Goal: Information Seeking & Learning: Learn about a topic

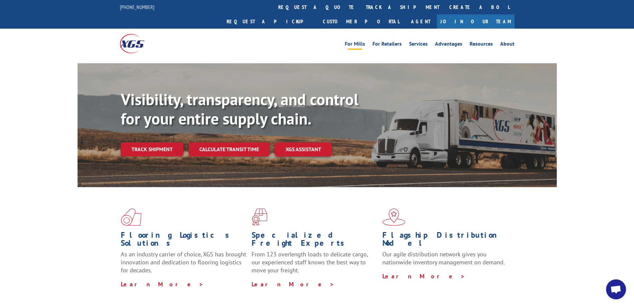
click at [358, 41] on link "For Mills" at bounding box center [355, 44] width 20 height 7
click at [486, 41] on link "Resources" at bounding box center [480, 44] width 23 height 7
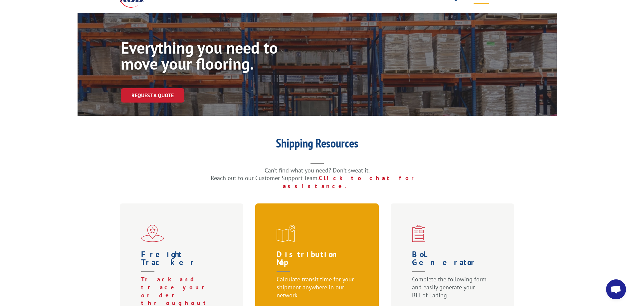
scroll to position [67, 0]
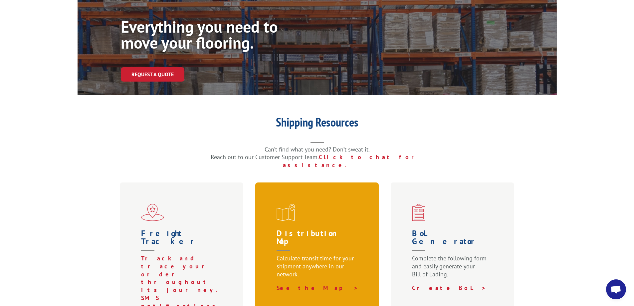
click at [305, 229] on h1 "Distribution Map" at bounding box center [318, 241] width 84 height 25
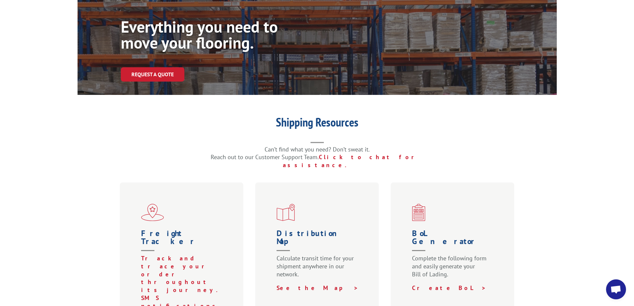
scroll to position [0, 0]
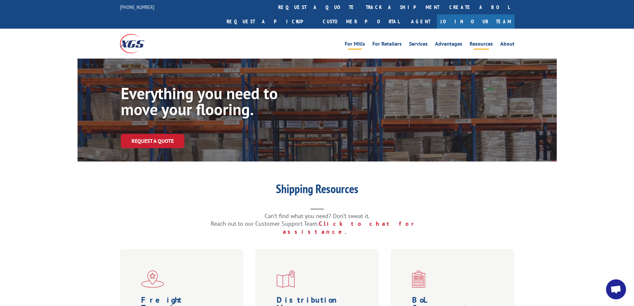
click at [357, 41] on link "For Mills" at bounding box center [355, 44] width 20 height 7
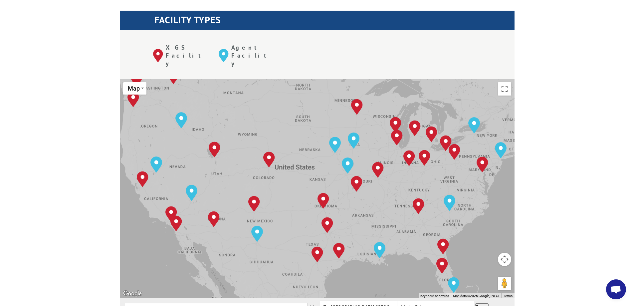
scroll to position [299, 0]
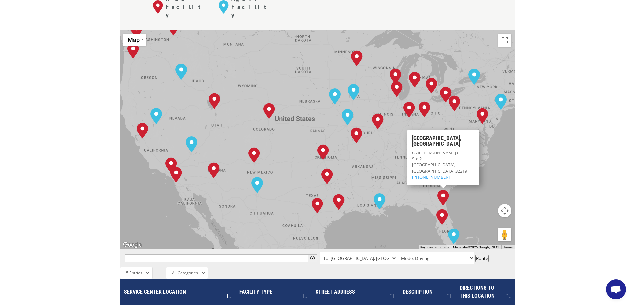
click at [558, 136] on div "The most powerful map in the flooring industry. Our nationwide network lets you…" at bounding box center [317, 195] width 634 height 636
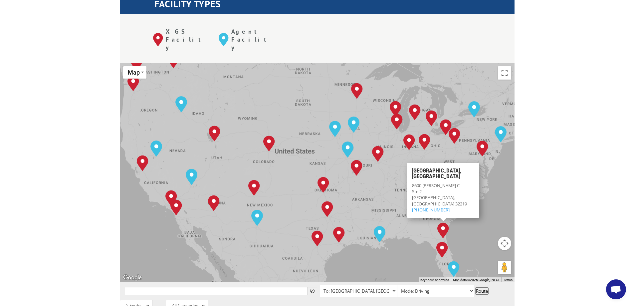
scroll to position [266, 0]
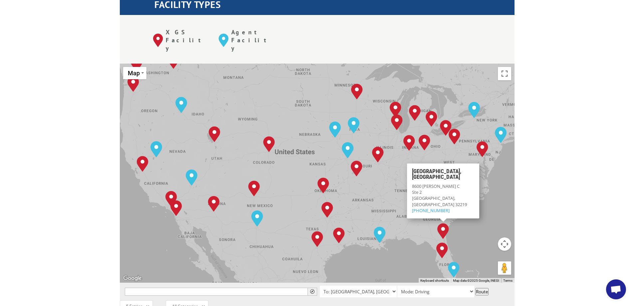
click at [452, 133] on div "Albuquerque, NM Baltimore, MD Boise, ID Charlotte, NC Chicago, IL Chino, CA Cle…" at bounding box center [317, 173] width 394 height 219
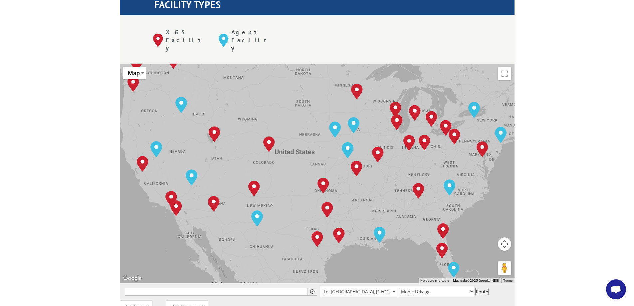
click at [451, 134] on div "Albuquerque, NM Baltimore, MD Boise, ID Charlotte, NC Chicago, IL Chino, CA Cle…" at bounding box center [317, 173] width 394 height 219
click at [452, 133] on div "Albuquerque, NM Baltimore, MD Boise, ID Charlotte, NC Chicago, IL Chino, CA Cle…" at bounding box center [317, 173] width 394 height 219
click at [454, 129] on div "Albuquerque, NM Baltimore, MD Boise, ID Charlotte, NC Chicago, IL Chino, CA Cle…" at bounding box center [317, 173] width 394 height 219
click at [456, 129] on div "Albuquerque, NM Baltimore, MD Boise, ID Charlotte, NC Chicago, IL Chino, CA Cle…" at bounding box center [317, 173] width 394 height 219
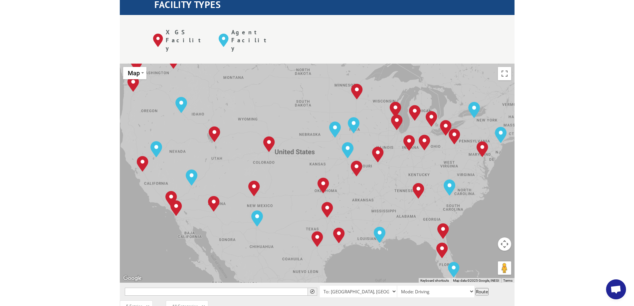
click at [456, 129] on div "Albuquerque, NM Baltimore, MD Boise, ID Charlotte, NC Chicago, IL Chino, CA Cle…" at bounding box center [317, 173] width 394 height 219
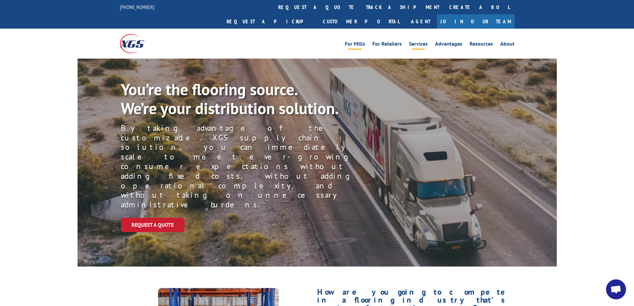
click at [417, 41] on link "Services" at bounding box center [418, 44] width 19 height 7
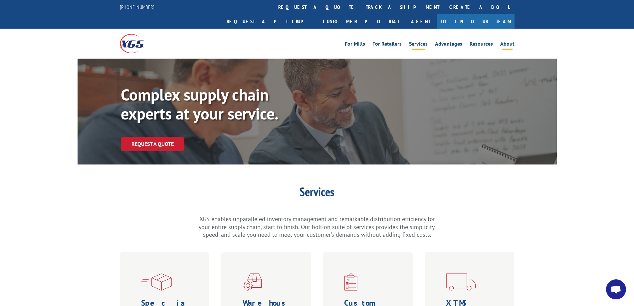
click at [506, 41] on link "About" at bounding box center [507, 44] width 14 height 7
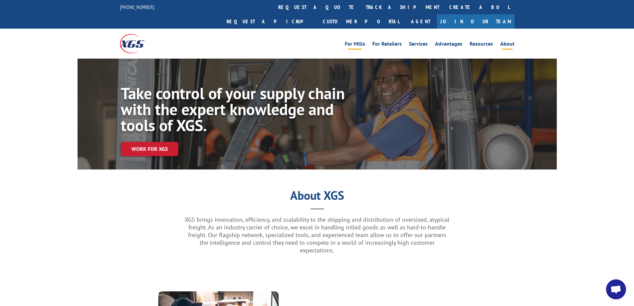
click at [361, 41] on link "For Mills" at bounding box center [355, 44] width 20 height 7
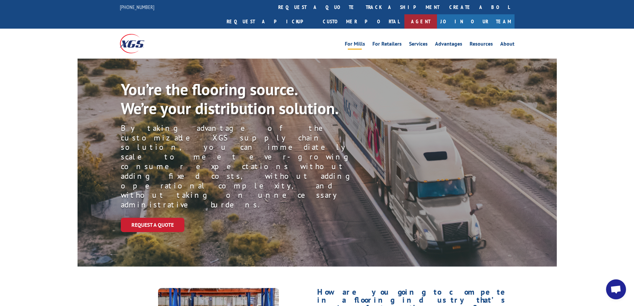
click at [437, 14] on link "Agent" at bounding box center [420, 21] width 33 height 14
click at [416, 41] on link "Services" at bounding box center [418, 44] width 19 height 7
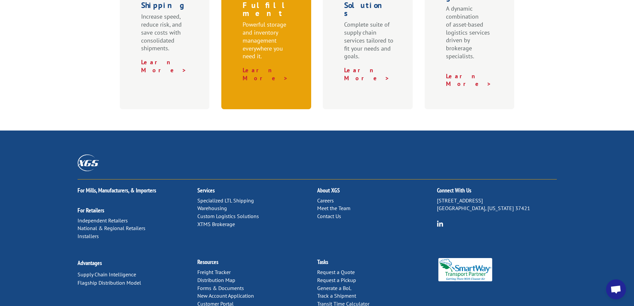
scroll to position [333, 0]
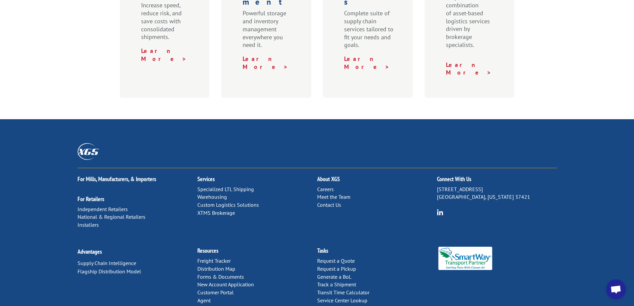
click at [235, 186] on link "Specialized LTL Shipping" at bounding box center [225, 189] width 57 height 7
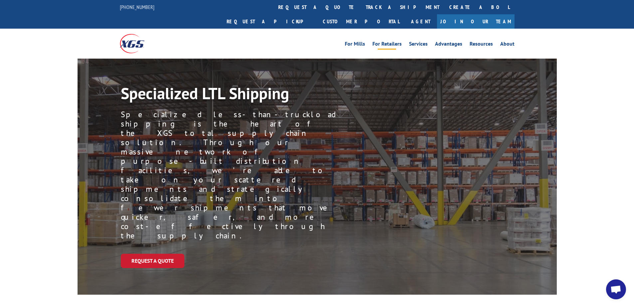
click at [391, 41] on link "For Retailers" at bounding box center [386, 44] width 29 height 7
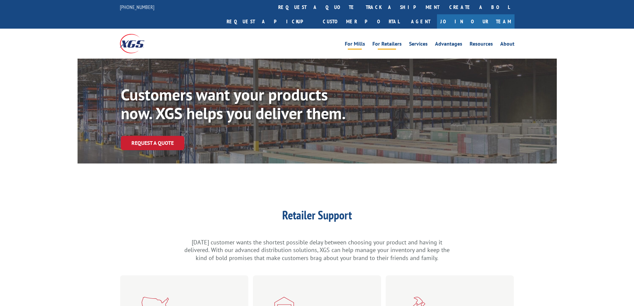
click at [358, 41] on link "For Mills" at bounding box center [355, 44] width 20 height 7
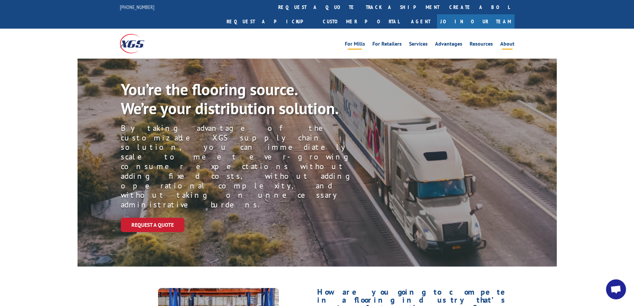
click at [506, 41] on link "About" at bounding box center [507, 44] width 14 height 7
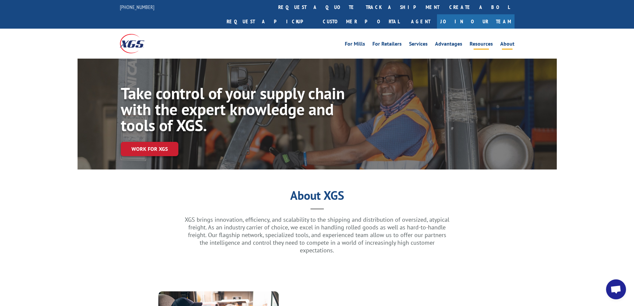
click at [481, 41] on link "Resources" at bounding box center [480, 44] width 23 height 7
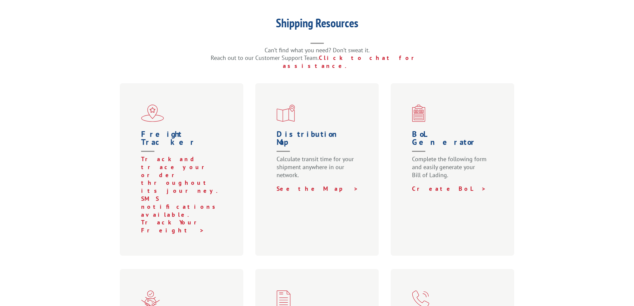
scroll to position [166, 0]
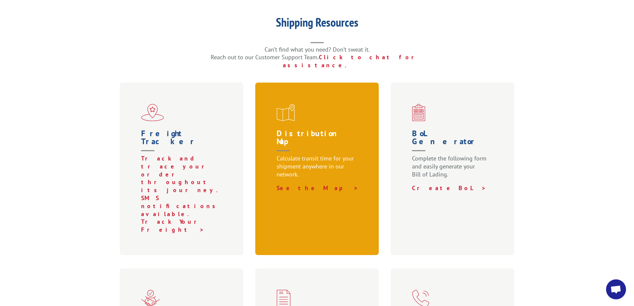
click at [336, 129] on h1 "Distribution Map" at bounding box center [318, 141] width 84 height 25
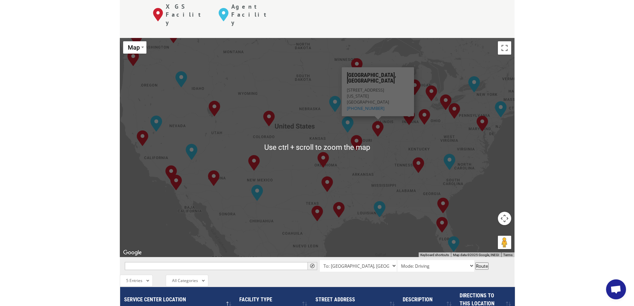
scroll to position [299, 0]
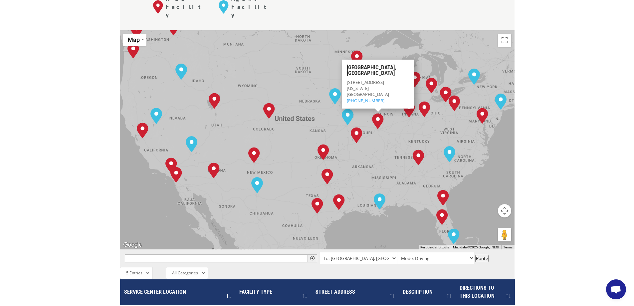
click at [591, 28] on div "The most powerful map in the flooring industry. Our nationwide network lets you…" at bounding box center [317, 195] width 634 height 636
click at [552, 101] on div "The most powerful map in the flooring industry. Our nationwide network lets you…" at bounding box center [317, 195] width 634 height 636
click at [482, 165] on div "Albuquerque, NM Baltimore, MD Boise, ID Charlotte, NC Chicago, IL Chino, CA Cle…" at bounding box center [317, 139] width 394 height 219
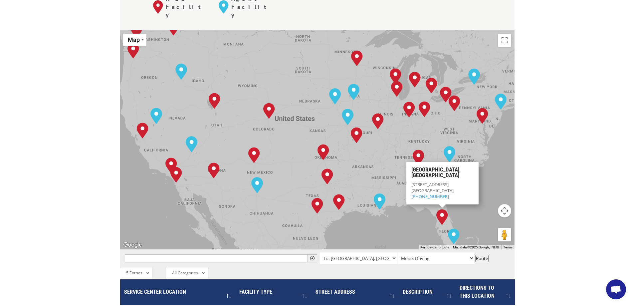
click at [572, 126] on div "The most powerful map in the flooring industry. Our nationwide network lets you…" at bounding box center [317, 195] width 634 height 636
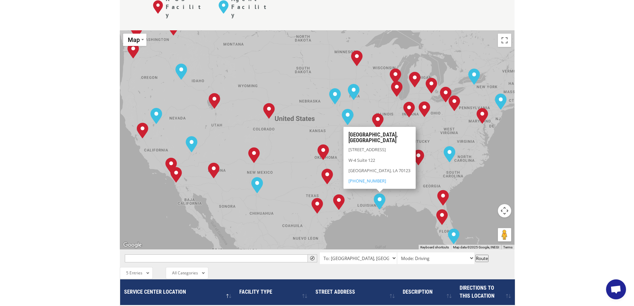
click at [133, 188] on div "Albuquerque, NM Baltimore, MD Boise, ID Charlotte, NC Chicago, IL Chino, CA Cle…" at bounding box center [317, 139] width 394 height 219
click at [496, 249] on div " To: Albuquerque, NM To: Baltimore, MD To: Boise, ID To: Charlotte, NC To: Chi…" at bounding box center [317, 258] width 394 height 18
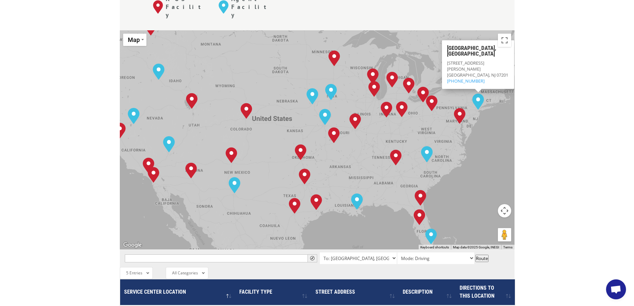
click at [507, 204] on button "Map camera controls" at bounding box center [504, 210] width 13 height 13
click at [486, 204] on button "Move right" at bounding box center [487, 210] width 13 height 13
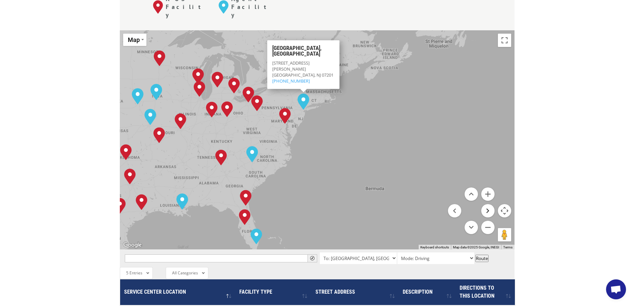
click at [487, 204] on button "Move right" at bounding box center [487, 210] width 13 height 13
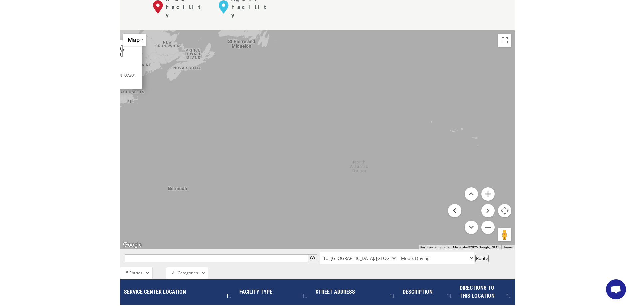
click at [454, 204] on button "Move left" at bounding box center [454, 210] width 13 height 13
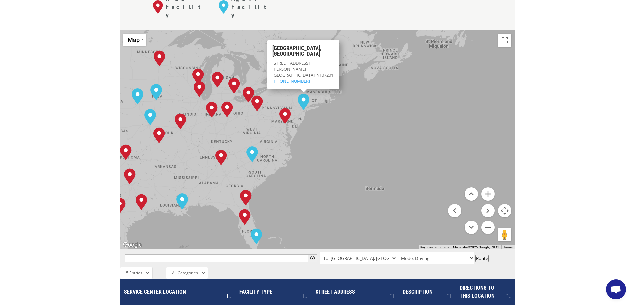
click at [382, 50] on div "Albuquerque, NM Baltimore, MD Boise, ID Charlotte, NC Chicago, IL Chino, CA Cle…" at bounding box center [317, 139] width 394 height 219
click at [375, 30] on div "Albuquerque, NM Baltimore, MD Boise, ID Charlotte, NC Chicago, IL Chino, CA Cle…" at bounding box center [317, 139] width 394 height 219
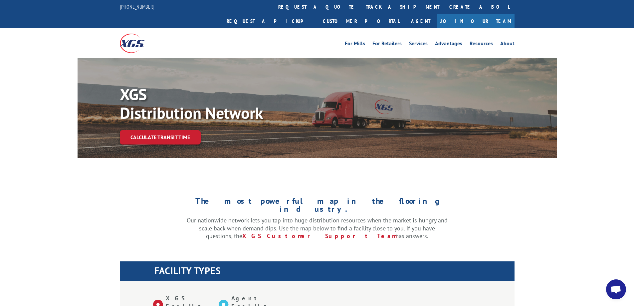
scroll to position [0, 0]
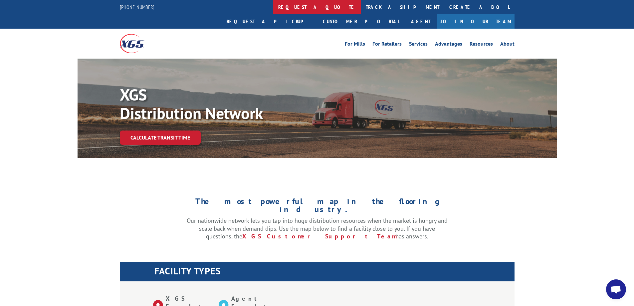
click at [273, 10] on link "request a quote" at bounding box center [316, 7] width 87 height 14
